Goal: Find specific page/section: Find specific page/section

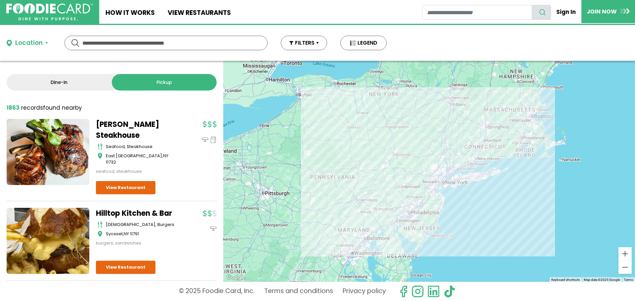
click at [44, 45] on button "Location" at bounding box center [27, 43] width 41 height 10
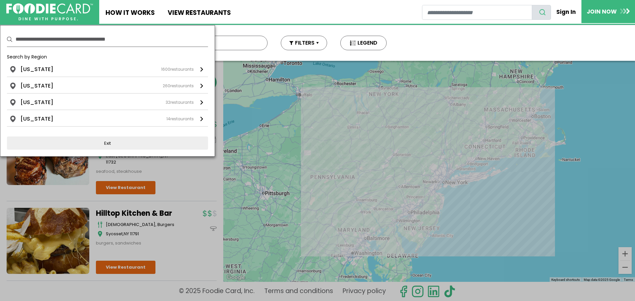
click at [52, 41] on input "text" at bounding box center [112, 39] width 193 height 15
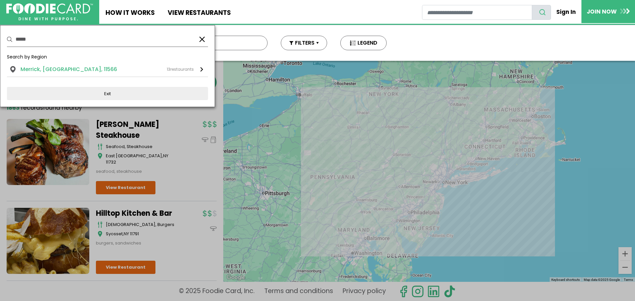
type input "*****"
click at [64, 71] on li "Merrick, NY, 11566" at bounding box center [69, 69] width 97 height 8
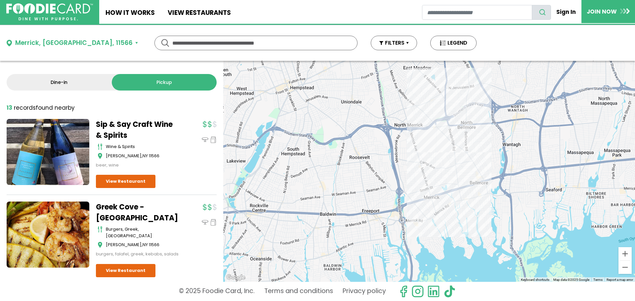
click at [126, 212] on link "Greek Cove - [GEOGRAPHIC_DATA]" at bounding box center [137, 213] width 83 height 22
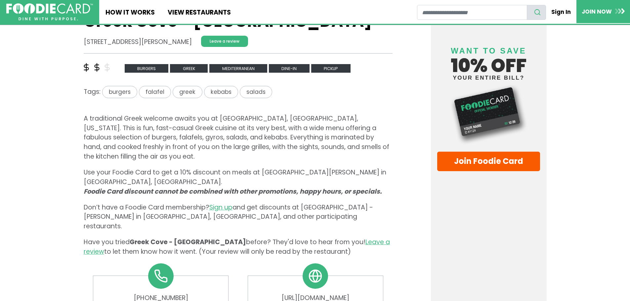
scroll to position [198, 0]
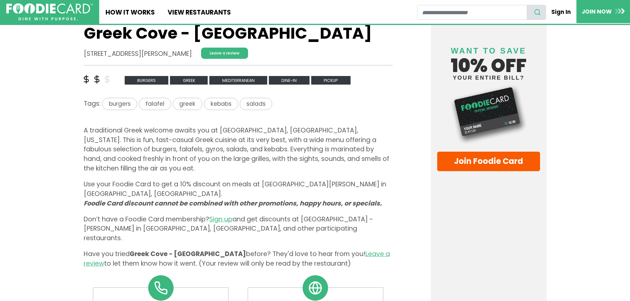
click at [313, 282] on use at bounding box center [316, 288] width 12 height 12
